Goal: Transaction & Acquisition: Book appointment/travel/reservation

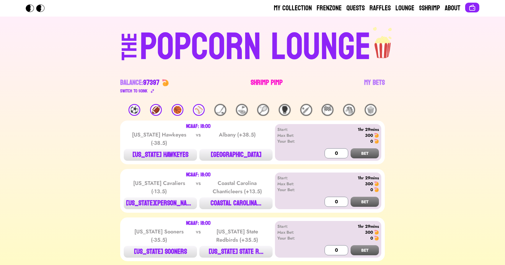
click at [270, 78] on link "Shrimp Pimp" at bounding box center [267, 86] width 32 height 17
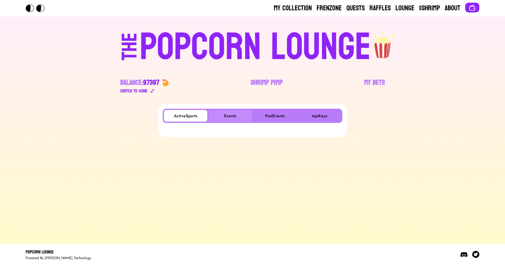
click at [233, 111] on button "Events" at bounding box center [230, 116] width 43 height 12
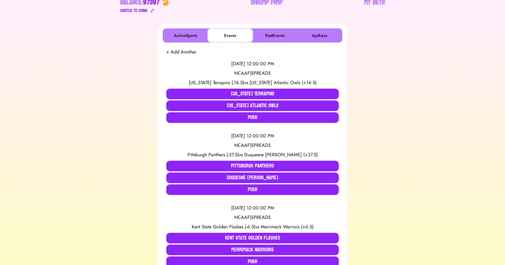
scroll to position [81, 0]
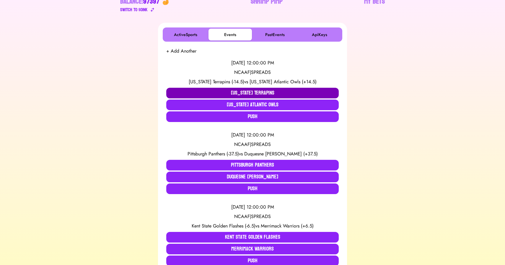
click at [203, 92] on button "Maryland Terrapins" at bounding box center [252, 93] width 173 height 11
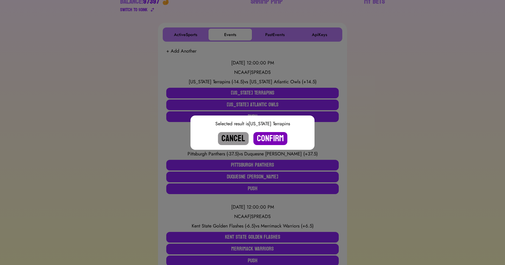
click at [266, 136] on button "Confirm" at bounding box center [270, 138] width 34 height 13
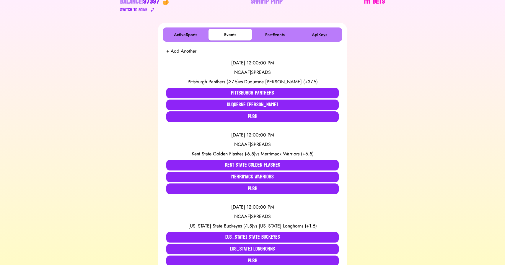
click at [373, 2] on link "My Bets" at bounding box center [374, 5] width 21 height 17
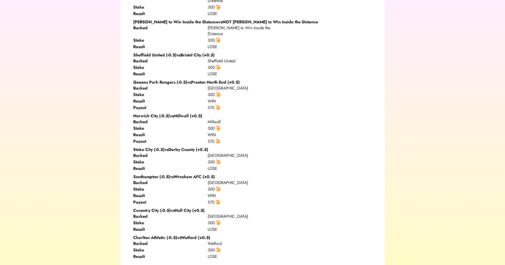
scroll to position [7269, 0]
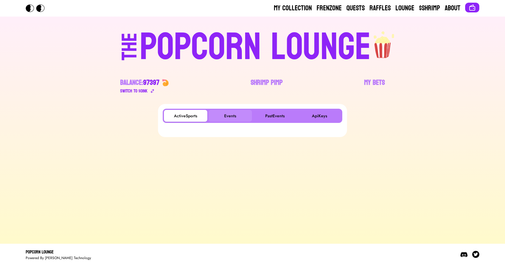
click at [223, 117] on button "Events" at bounding box center [230, 116] width 43 height 12
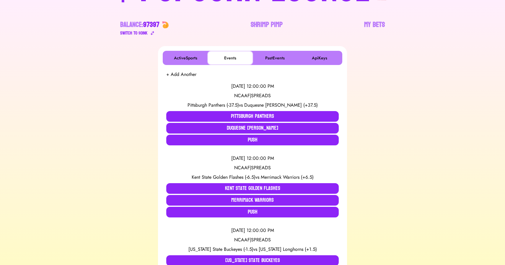
scroll to position [58, 0]
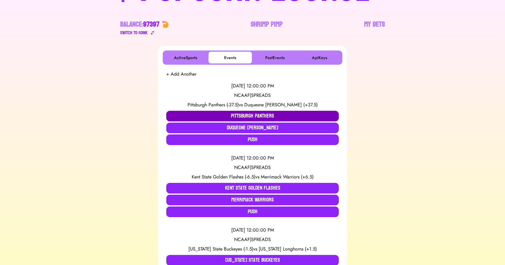
click at [219, 114] on button "Pittsburgh Panthers" at bounding box center [252, 116] width 173 height 11
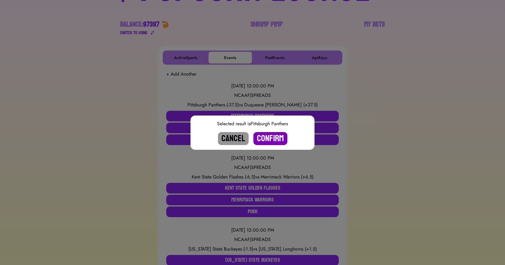
click at [272, 140] on button "Confirm" at bounding box center [270, 138] width 34 height 13
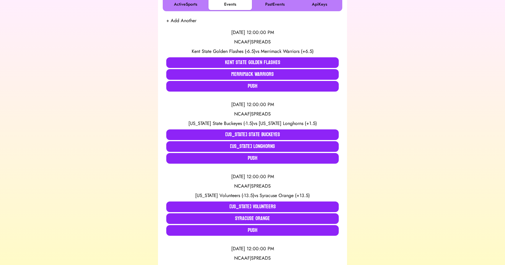
scroll to position [113, 0]
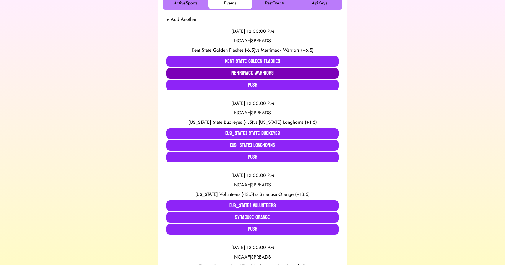
click at [214, 75] on button "Merrimack Warriors" at bounding box center [252, 73] width 173 height 11
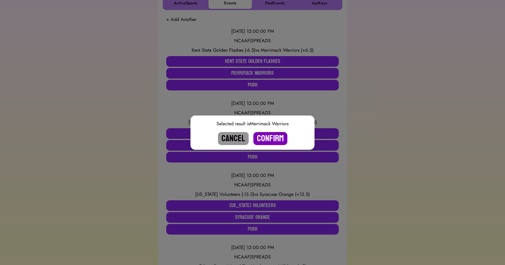
click at [265, 138] on button "Confirm" at bounding box center [270, 138] width 34 height 13
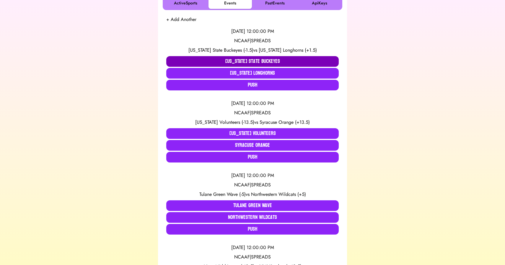
click at [210, 59] on button "Ohio State Buckeyes" at bounding box center [252, 61] width 173 height 11
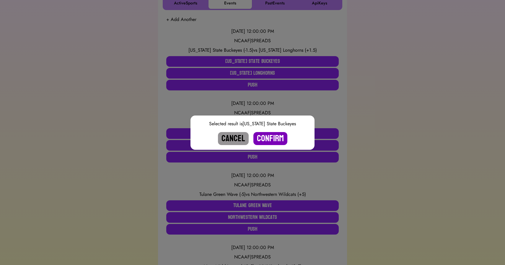
click at [270, 139] on button "Confirm" at bounding box center [270, 138] width 34 height 13
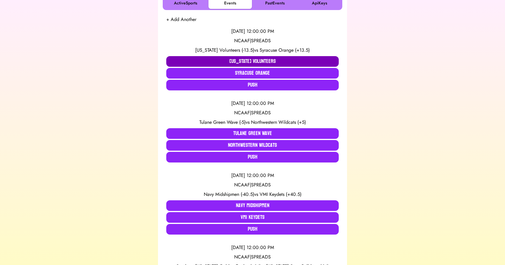
click at [222, 60] on button "Tennessee Volunteers" at bounding box center [252, 61] width 173 height 11
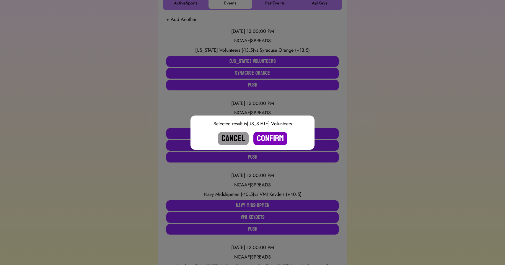
click at [266, 140] on button "Confirm" at bounding box center [270, 138] width 34 height 13
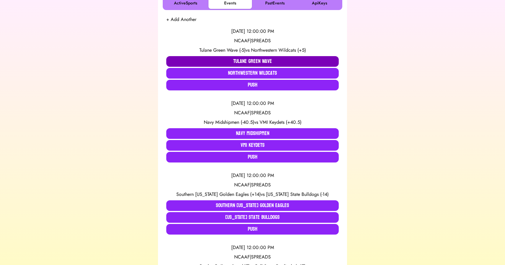
click at [201, 58] on button "Tulane Green Wave" at bounding box center [252, 61] width 173 height 11
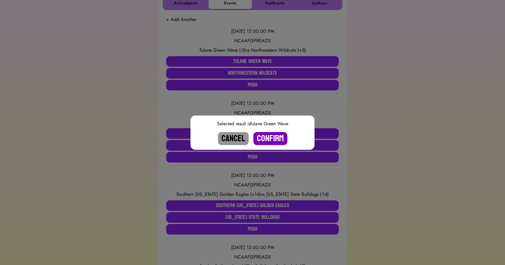
click at [267, 134] on button "Confirm" at bounding box center [270, 138] width 34 height 13
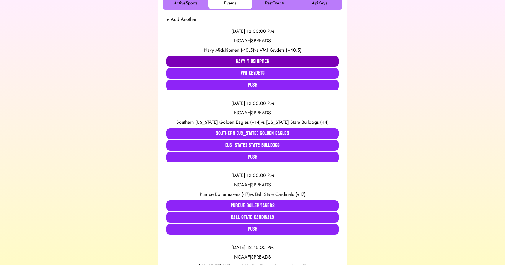
click at [216, 61] on button "Navy Midshipmen" at bounding box center [252, 61] width 173 height 11
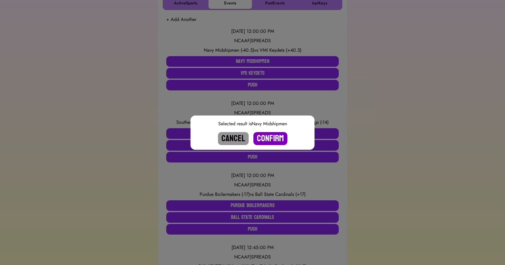
click at [267, 135] on button "Confirm" at bounding box center [270, 138] width 34 height 13
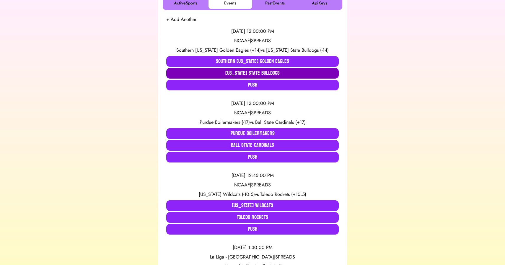
click at [254, 72] on button "Mississippi State Bulldogs" at bounding box center [252, 73] width 173 height 11
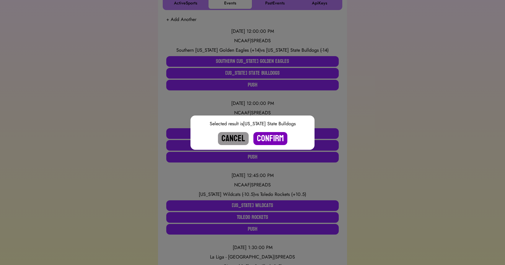
click at [269, 141] on button "Confirm" at bounding box center [270, 138] width 34 height 13
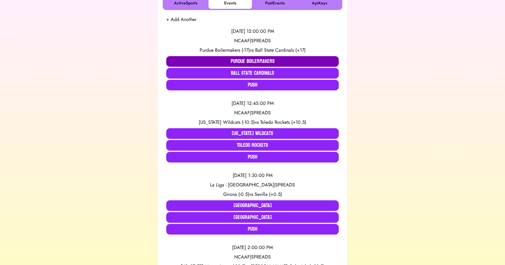
click at [245, 58] on button "Purdue Boilermakers" at bounding box center [252, 61] width 173 height 11
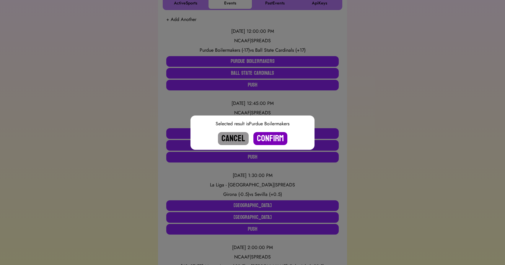
click at [267, 137] on button "Confirm" at bounding box center [270, 138] width 34 height 13
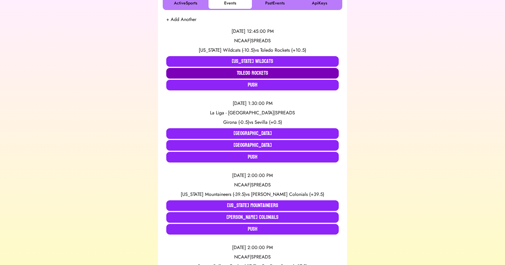
click at [242, 74] on button "Toledo Rockets" at bounding box center [252, 73] width 173 height 11
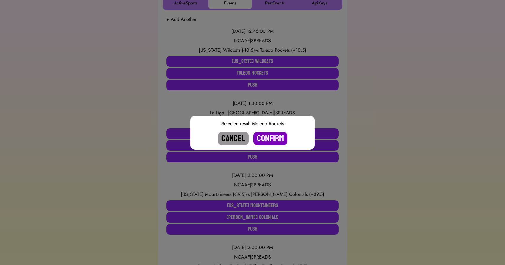
click at [264, 139] on button "Confirm" at bounding box center [270, 138] width 34 height 13
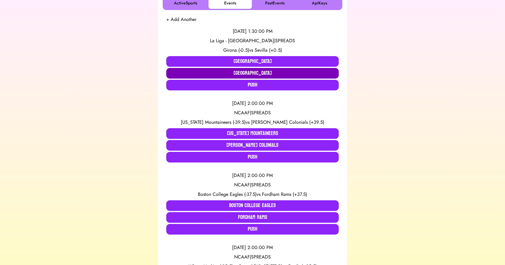
click at [247, 73] on button "Sevilla" at bounding box center [252, 73] width 173 height 11
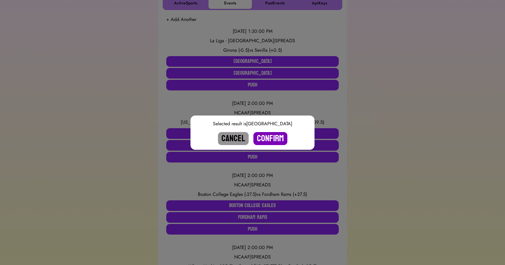
click at [267, 137] on button "Confirm" at bounding box center [270, 138] width 34 height 13
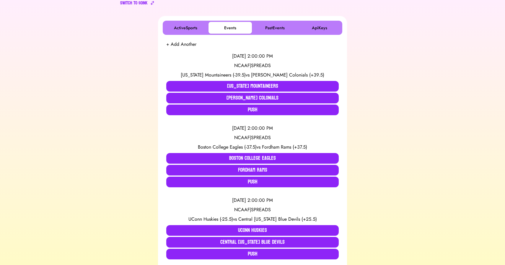
scroll to position [0, 0]
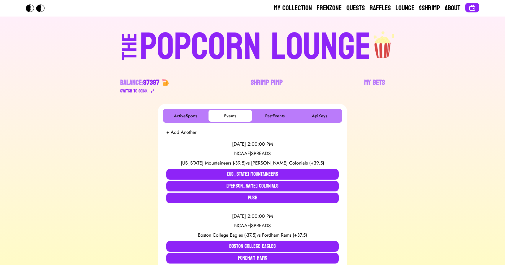
click at [202, 46] on div "POPCORN LOUNGE" at bounding box center [255, 47] width 231 height 38
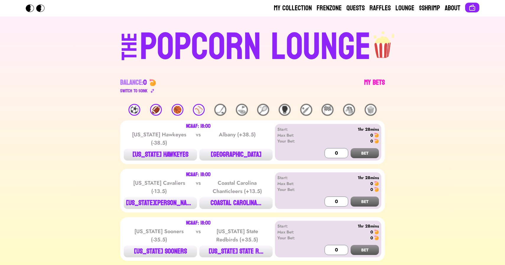
click at [381, 82] on link "My Bets" at bounding box center [374, 86] width 21 height 17
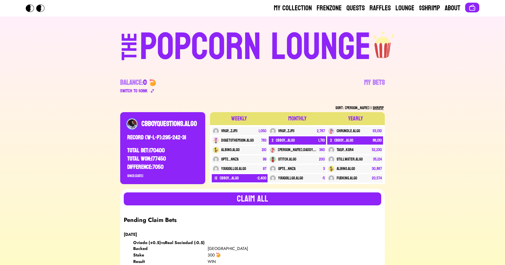
scroll to position [537, 0]
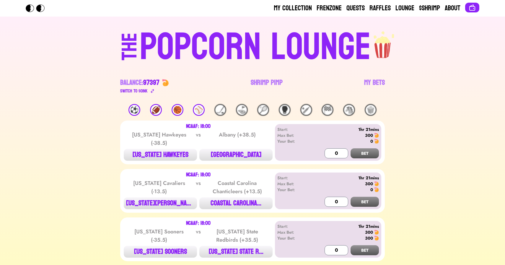
click at [375, 90] on link "My Bets" at bounding box center [374, 86] width 21 height 17
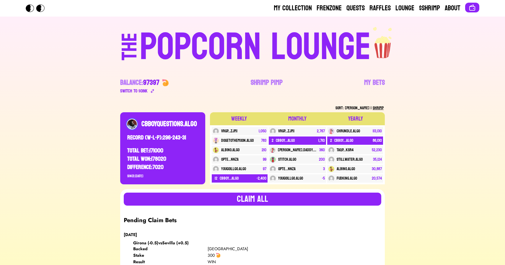
scroll to position [840, 0]
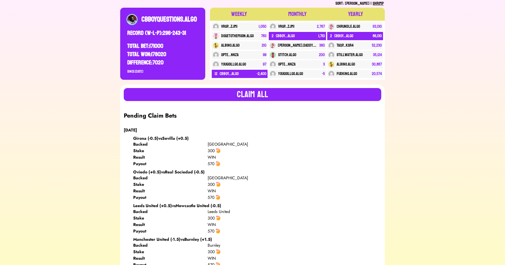
scroll to position [0, 0]
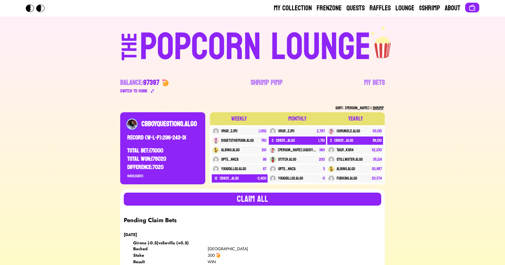
click at [259, 43] on div "POPCORN LOUNGE" at bounding box center [255, 47] width 231 height 38
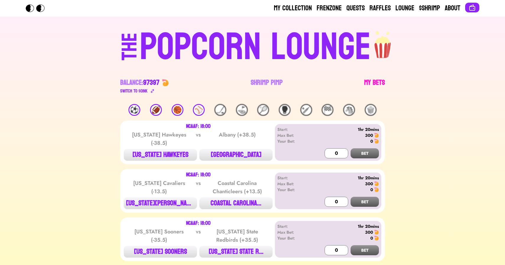
click at [369, 81] on link "My Bets" at bounding box center [374, 86] width 21 height 17
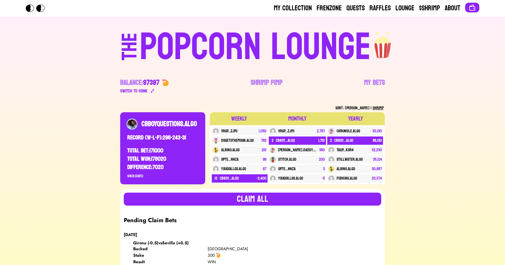
click at [256, 47] on div "POPCORN LOUNGE" at bounding box center [255, 47] width 231 height 38
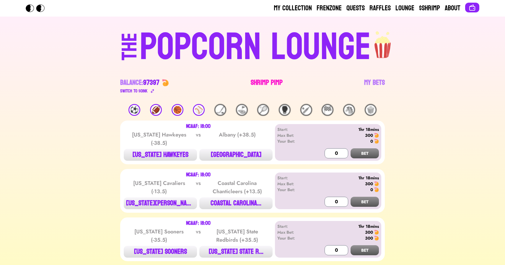
click at [257, 84] on link "Shrimp Pimp" at bounding box center [267, 86] width 32 height 17
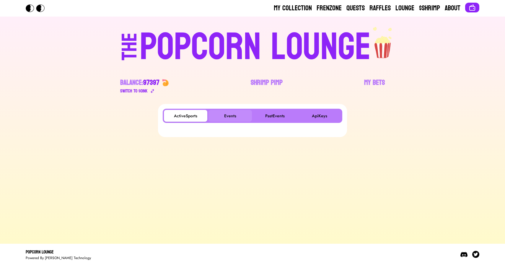
click at [229, 117] on button "Events" at bounding box center [230, 116] width 43 height 12
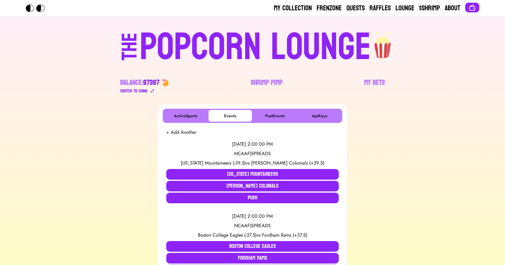
scroll to position [319, 0]
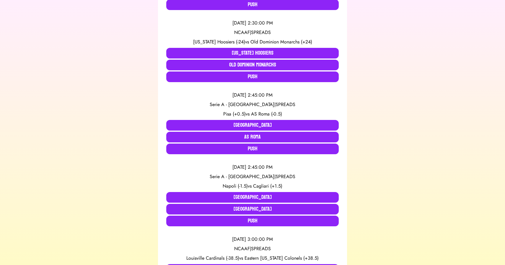
scroll to position [341, 0]
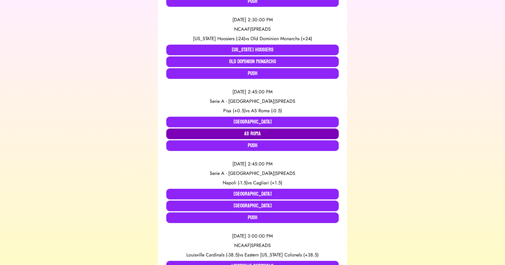
click at [252, 136] on button "AS Roma" at bounding box center [252, 134] width 173 height 11
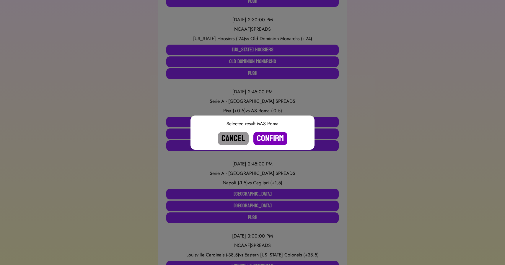
click at [275, 142] on button "Confirm" at bounding box center [270, 138] width 34 height 13
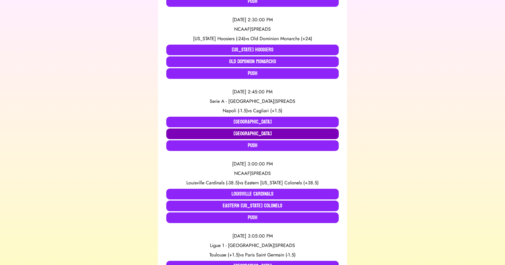
click at [249, 135] on button "Cagliari" at bounding box center [252, 134] width 173 height 11
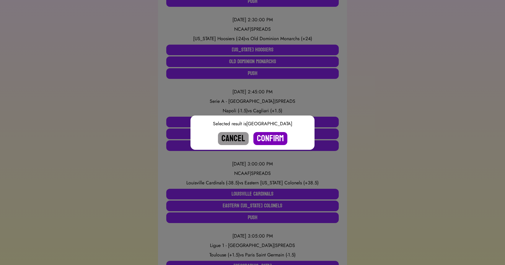
click at [267, 136] on button "Confirm" at bounding box center [270, 138] width 34 height 13
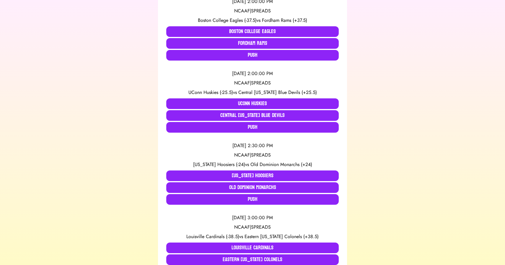
scroll to position [0, 0]
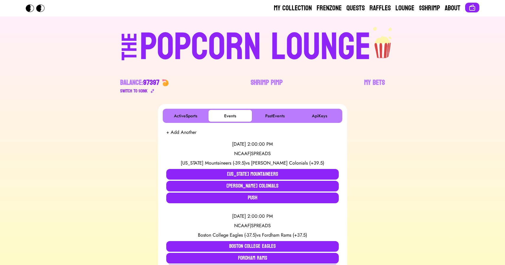
click at [203, 39] on div "POPCORN LOUNGE" at bounding box center [255, 47] width 231 height 38
